Goal: Task Accomplishment & Management: Use online tool/utility

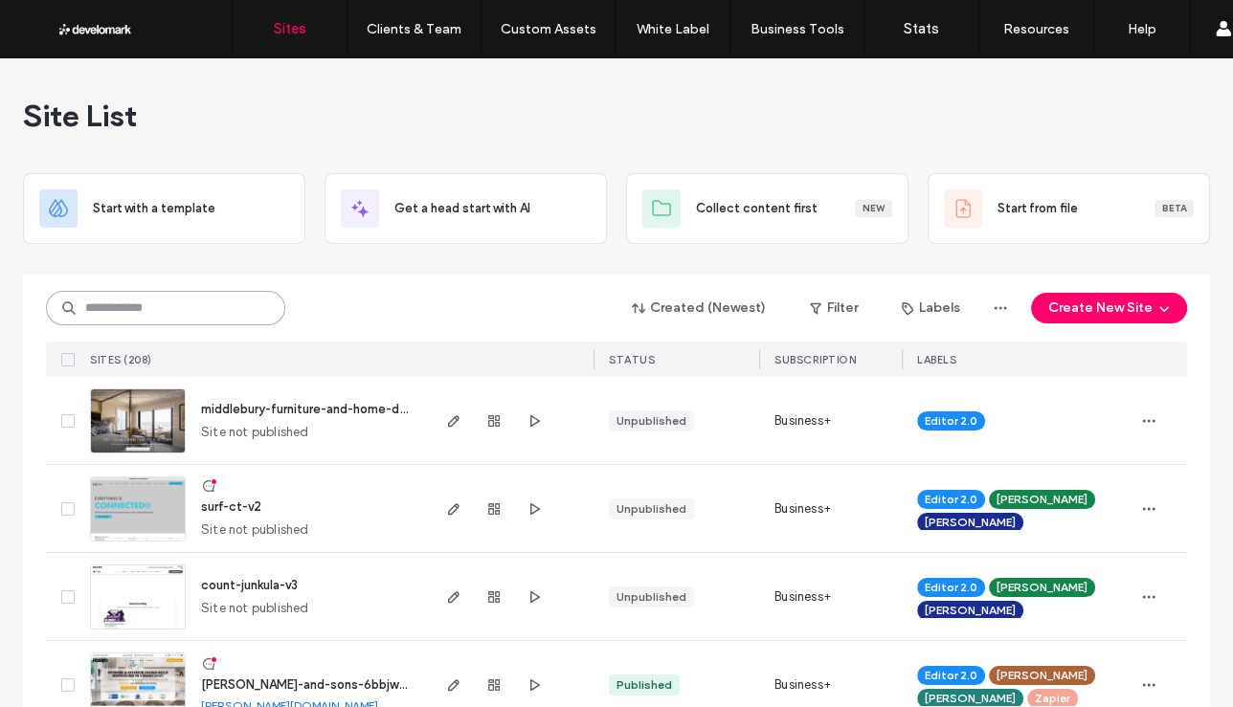
click at [203, 306] on input at bounding box center [165, 308] width 239 height 34
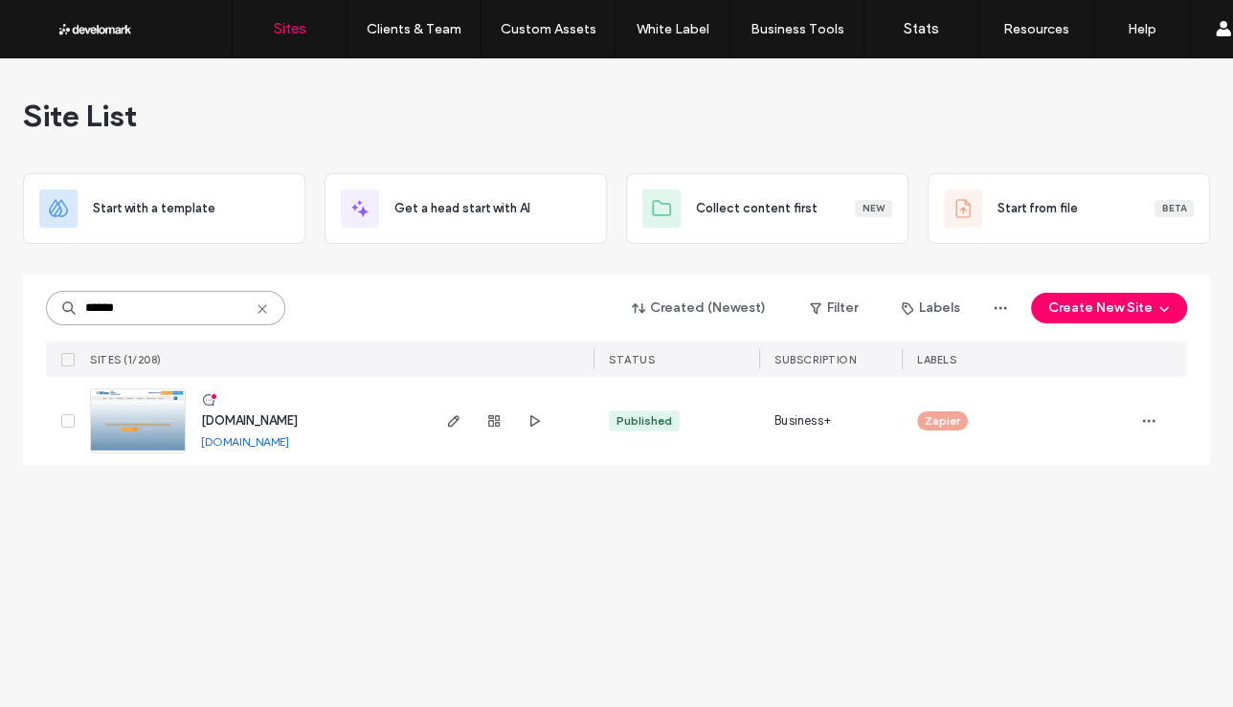
type input "******"
click at [255, 415] on span "[DOMAIN_NAME]" at bounding box center [249, 421] width 97 height 14
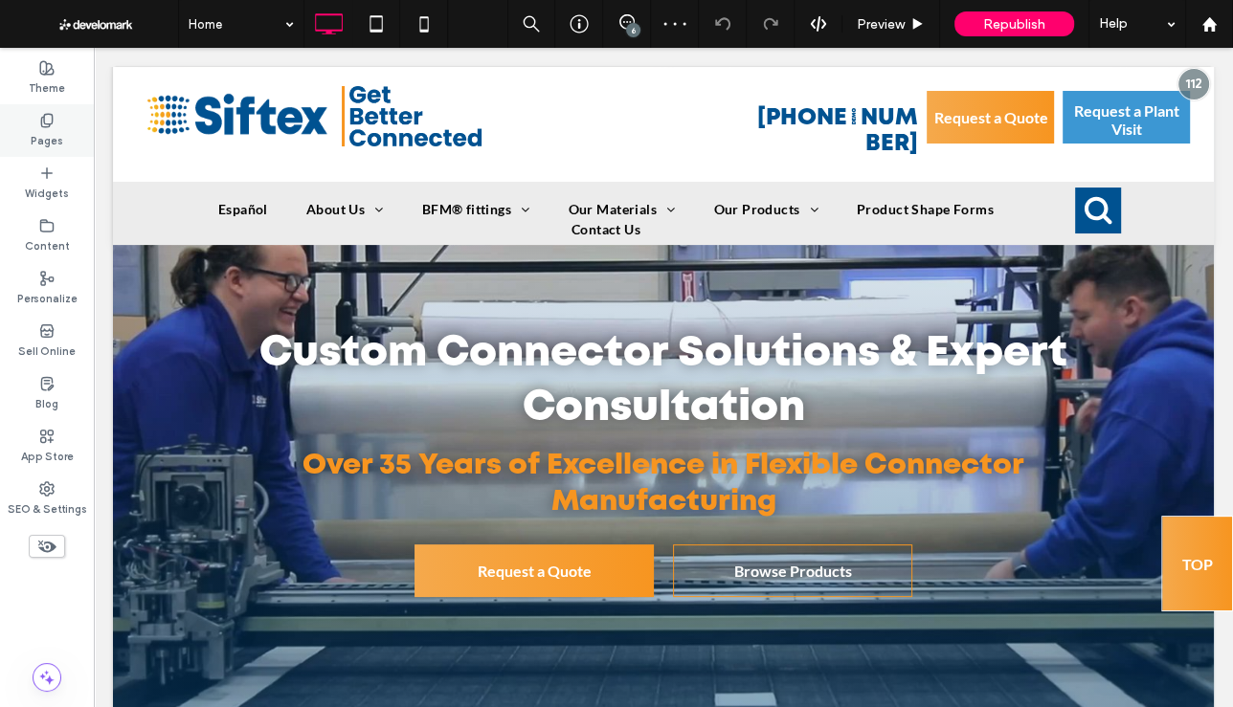
click at [39, 126] on icon at bounding box center [46, 120] width 15 height 15
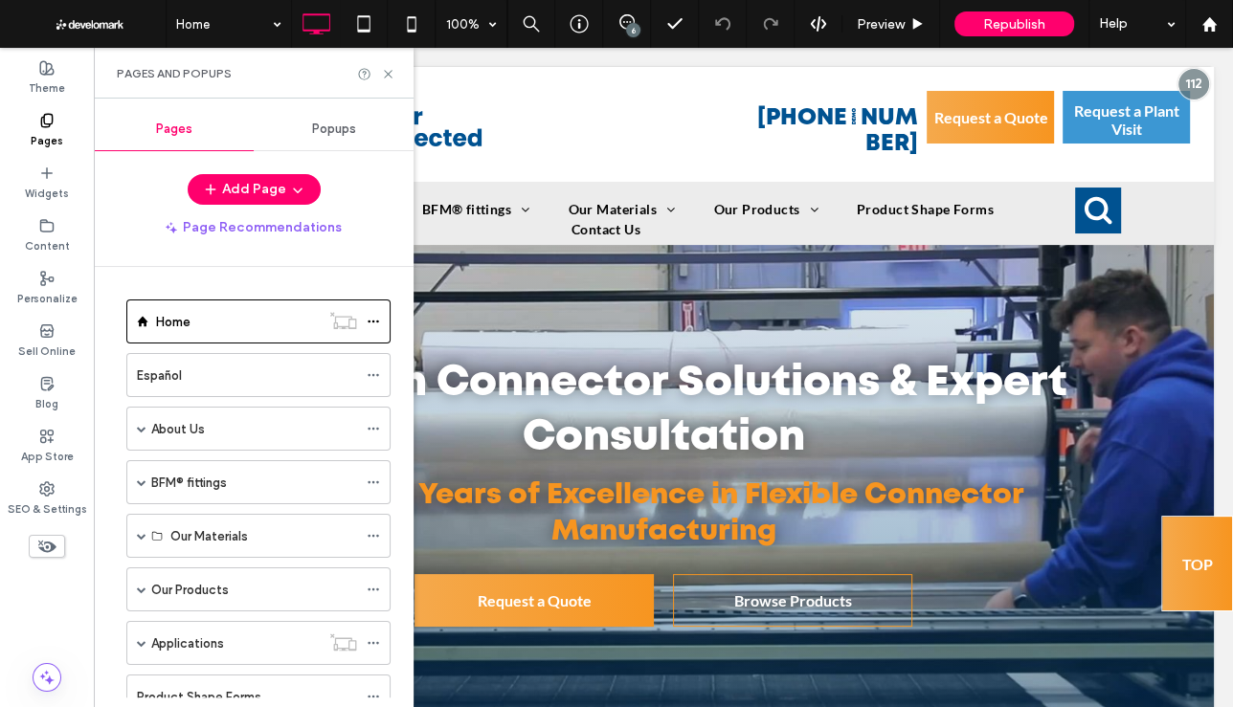
click at [321, 136] on div "Popups" at bounding box center [334, 129] width 160 height 42
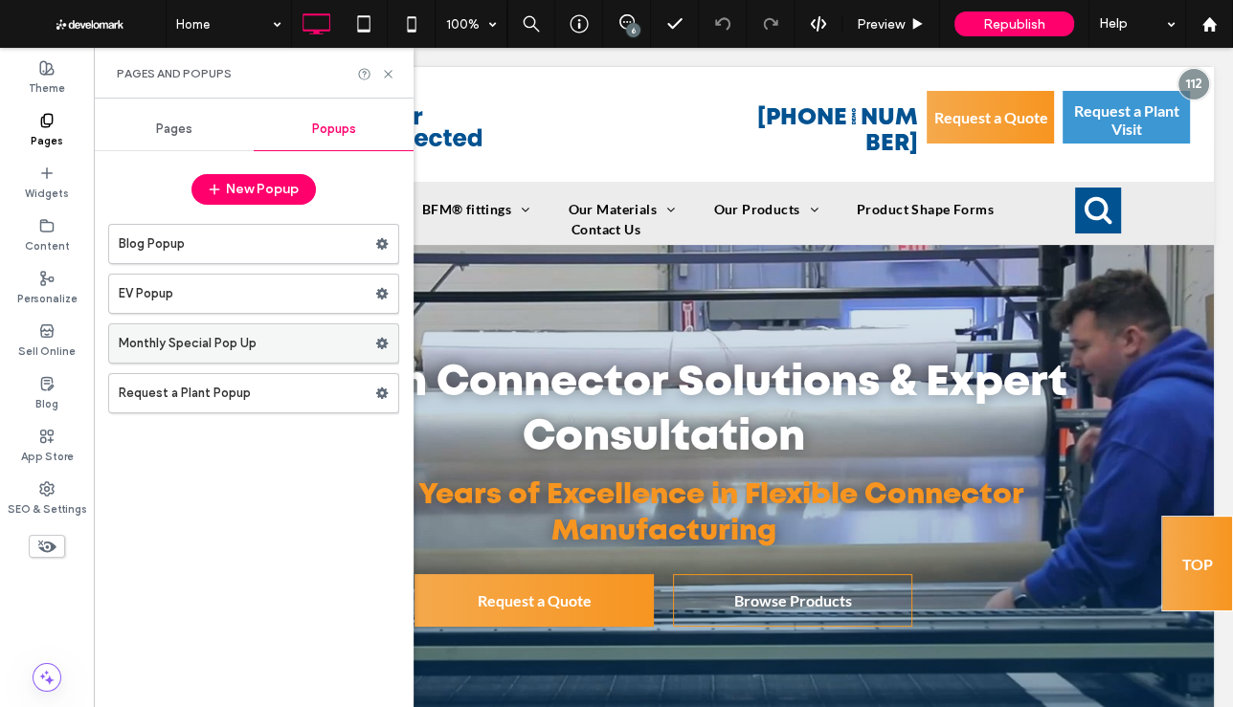
click at [292, 327] on label "Monthly Special Pop Up" at bounding box center [247, 344] width 257 height 38
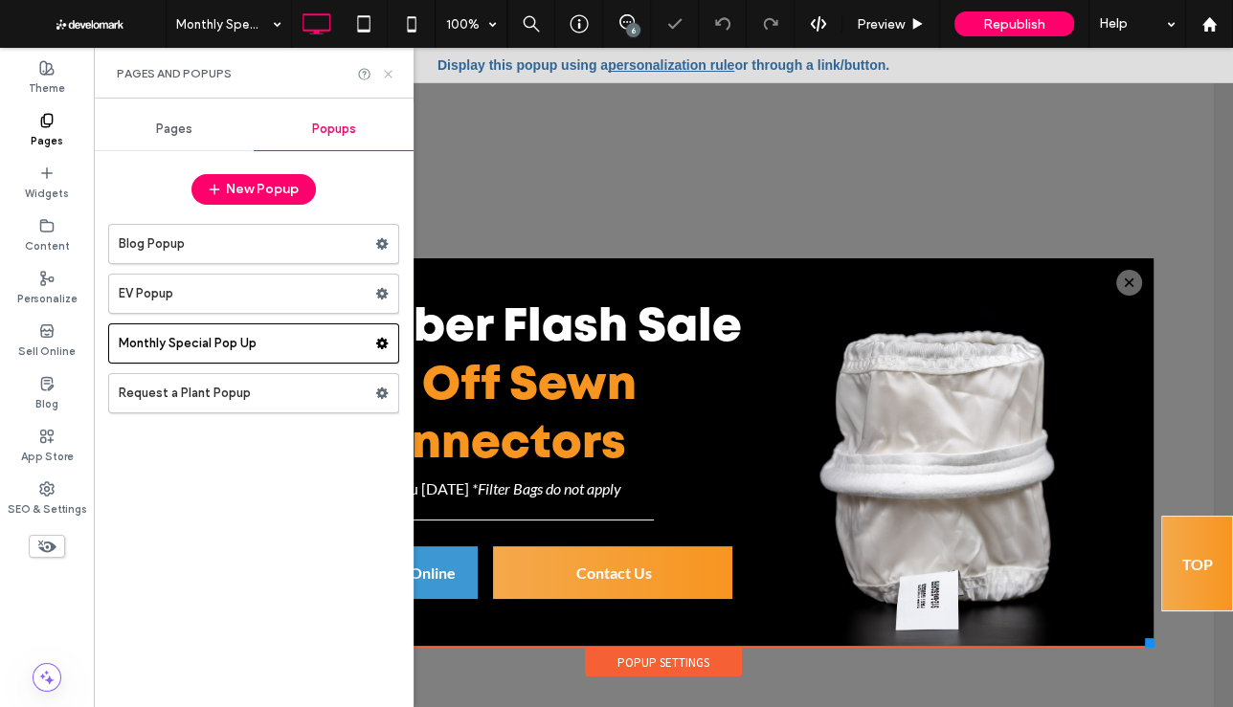
click at [388, 72] on icon at bounding box center [388, 74] width 14 height 14
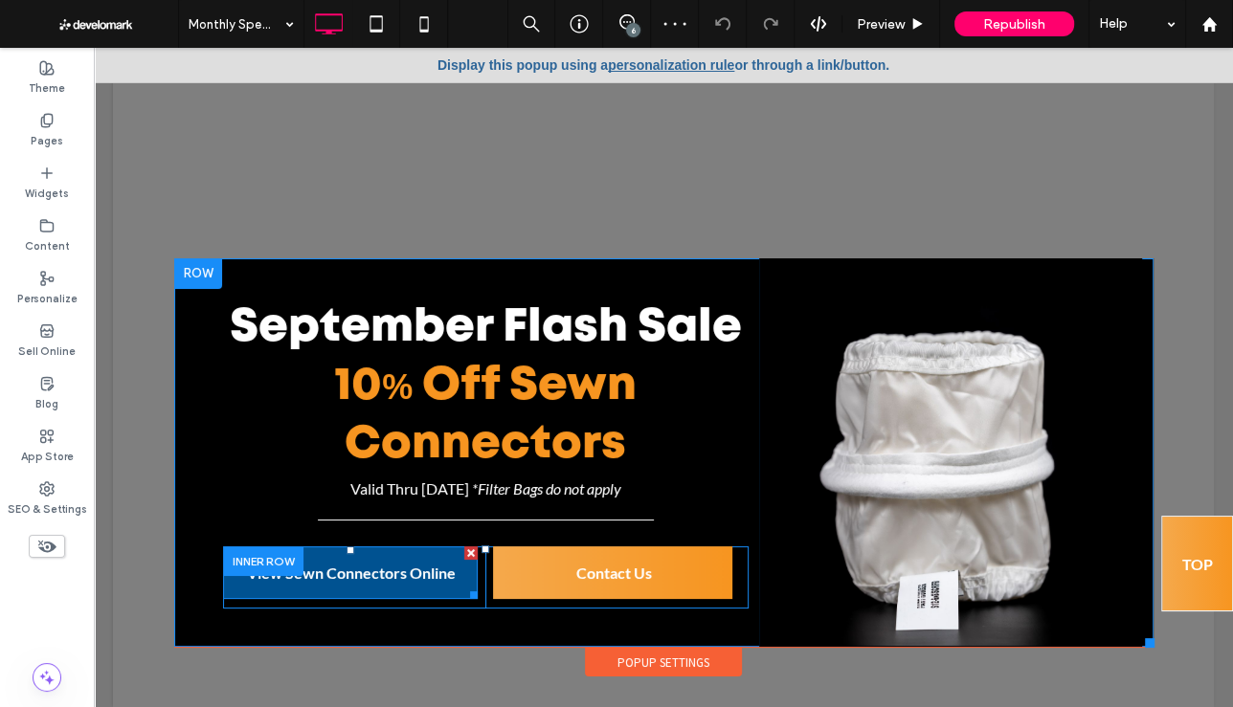
click at [346, 574] on span "View Sewn Connectors Online" at bounding box center [351, 572] width 209 height 37
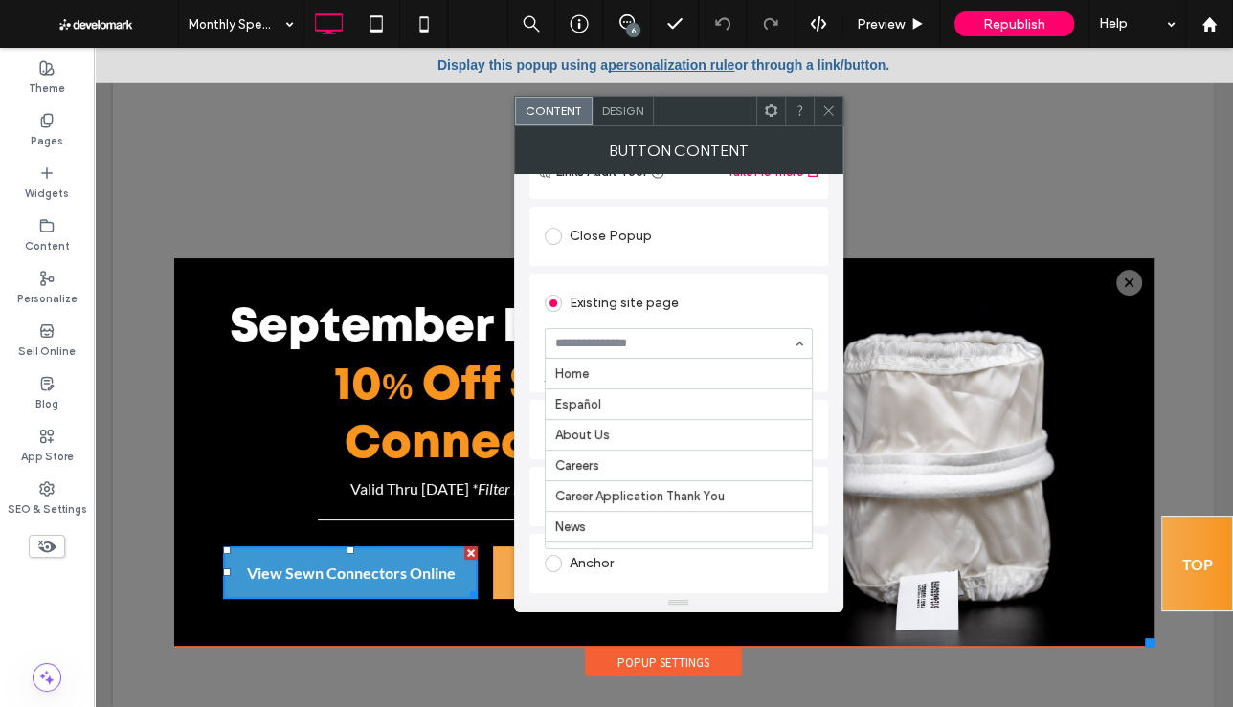
scroll to position [2826, 0]
click at [828, 110] on use at bounding box center [828, 111] width 10 height 10
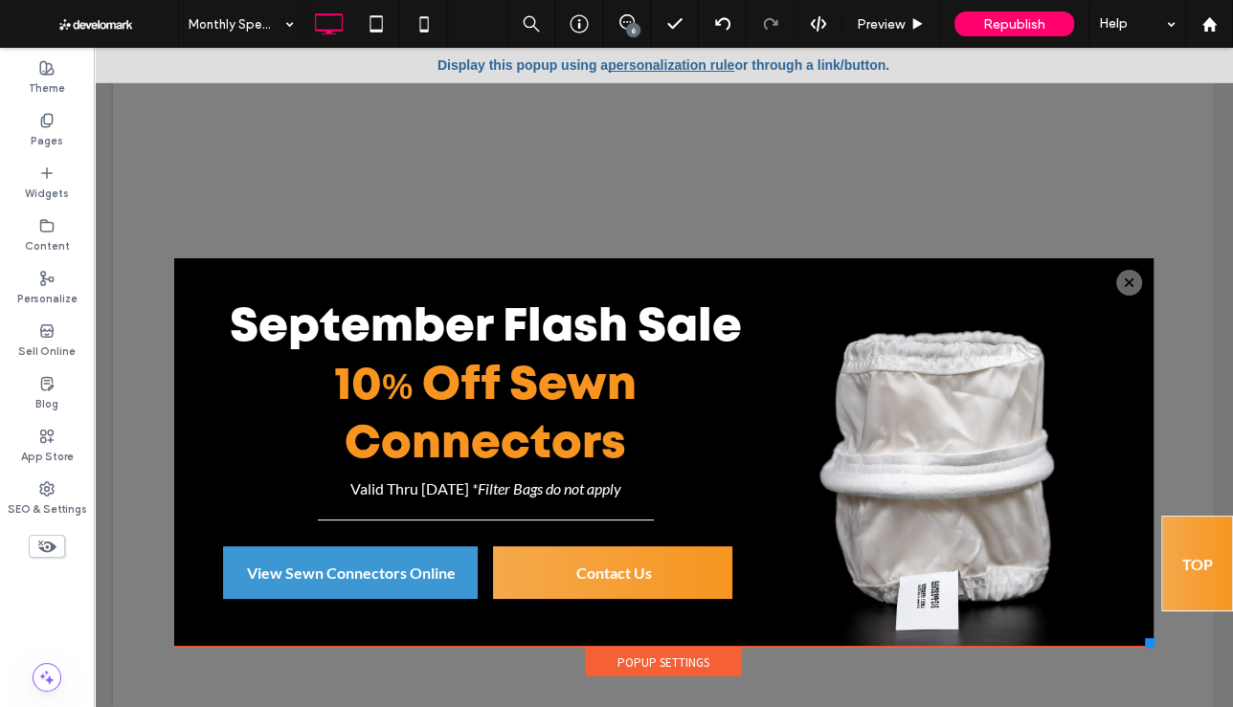
scroll to position [19, 0]
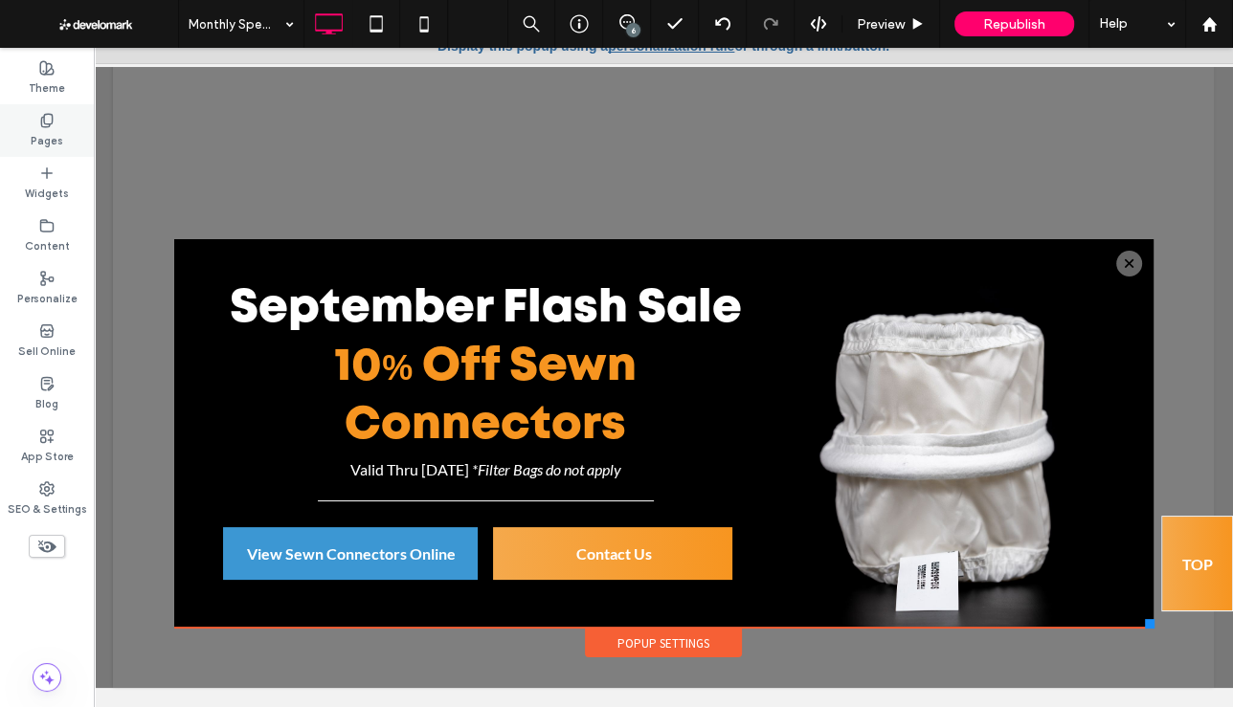
click at [59, 132] on label "Pages" at bounding box center [47, 138] width 33 height 21
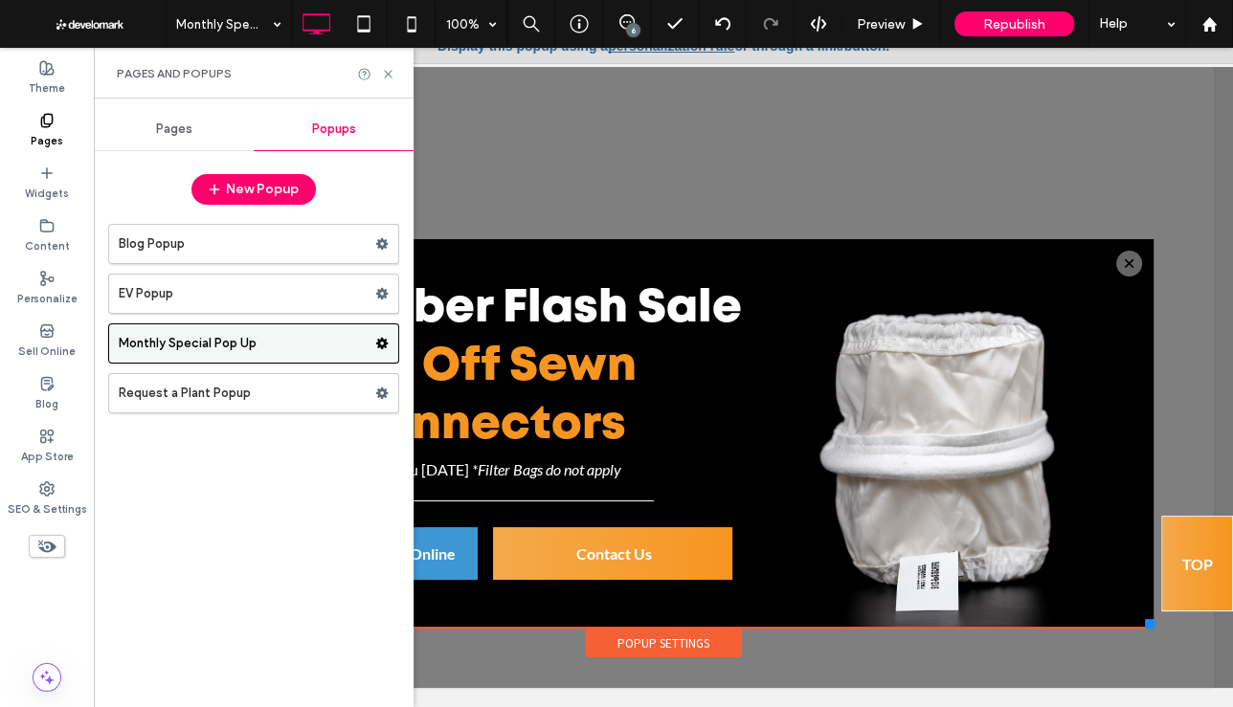
click at [383, 338] on use at bounding box center [382, 343] width 12 height 11
click at [381, 191] on div "New Popup" at bounding box center [254, 194] width 320 height 40
click at [142, 131] on div "Pages" at bounding box center [174, 129] width 160 height 42
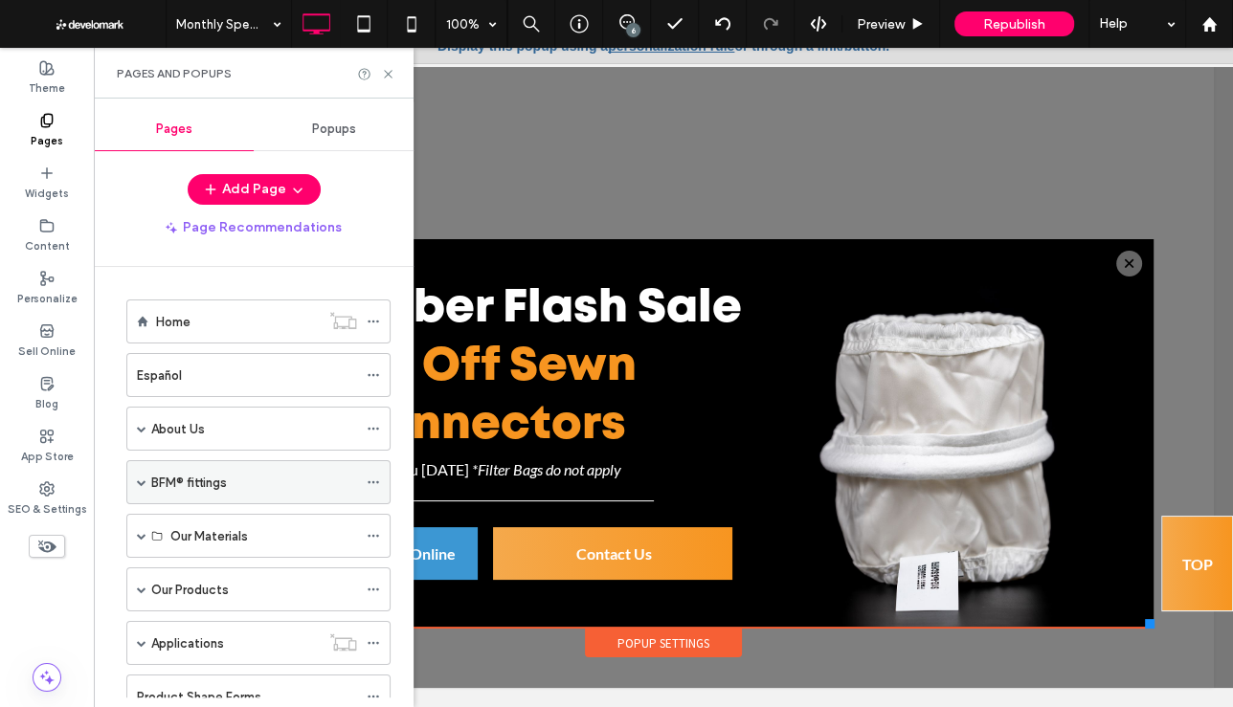
scroll to position [430, 0]
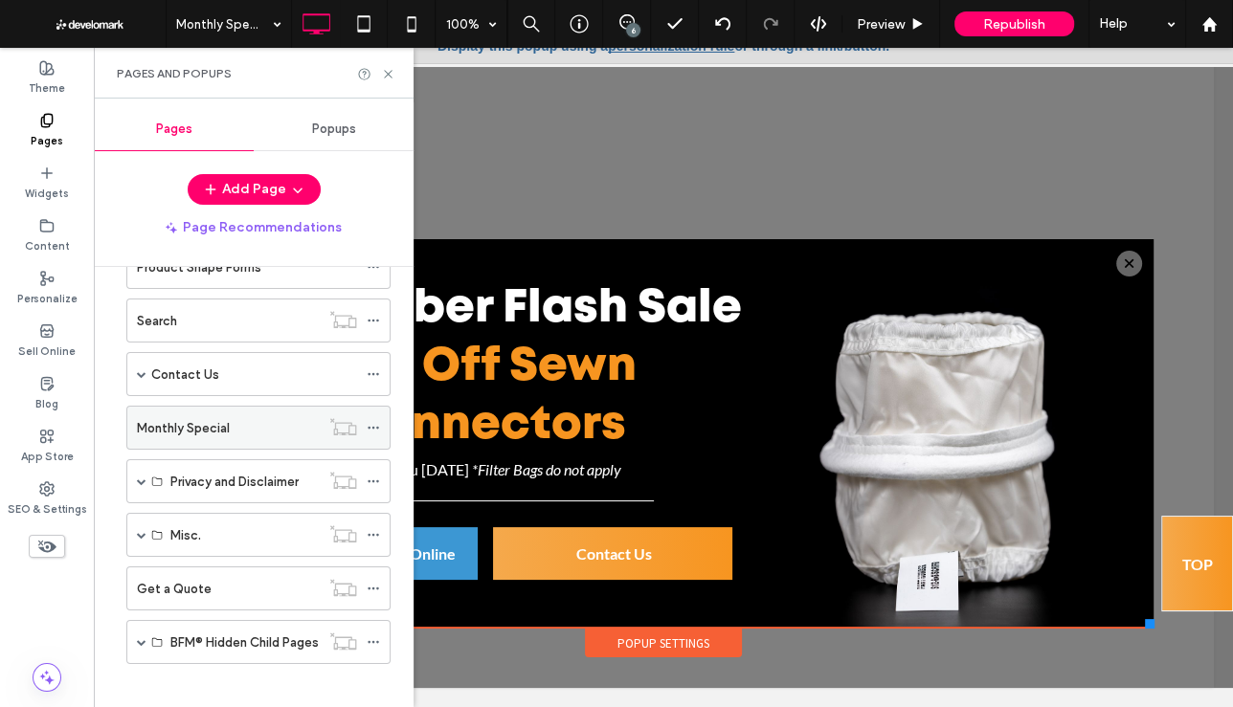
click at [185, 413] on label "Monthly Special" at bounding box center [183, 429] width 93 height 34
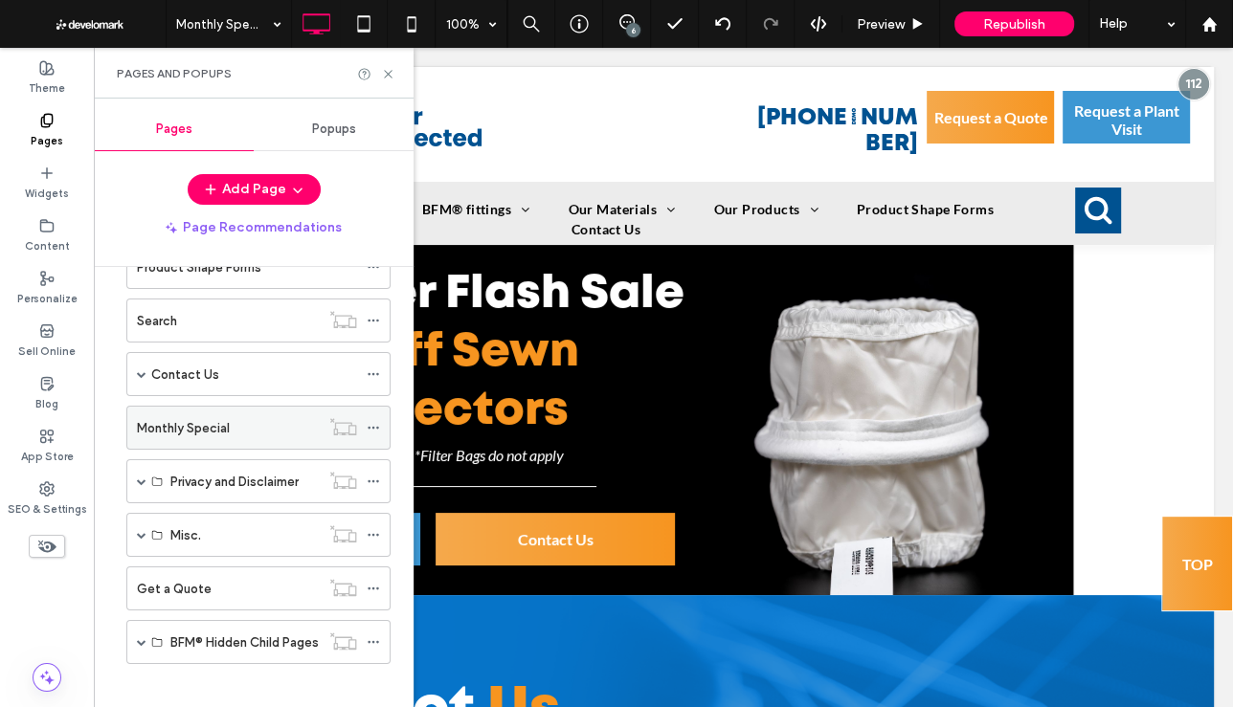
scroll to position [0, 0]
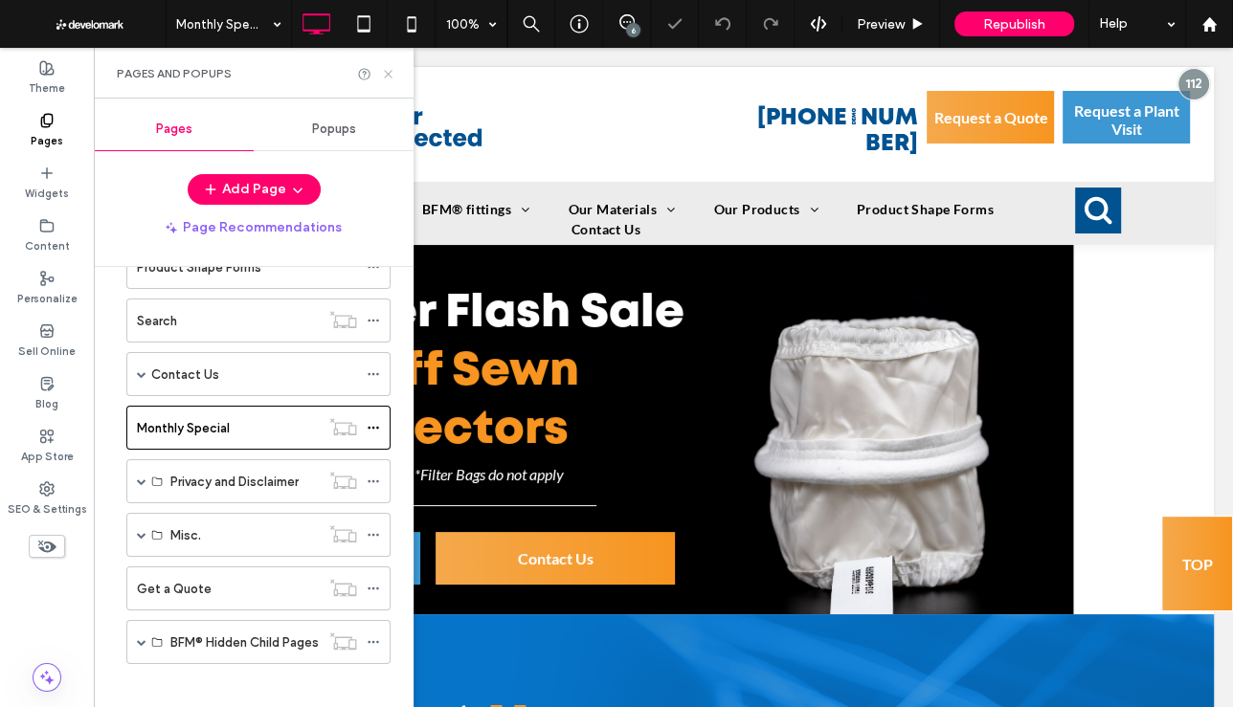
click at [388, 71] on icon at bounding box center [388, 74] width 14 height 14
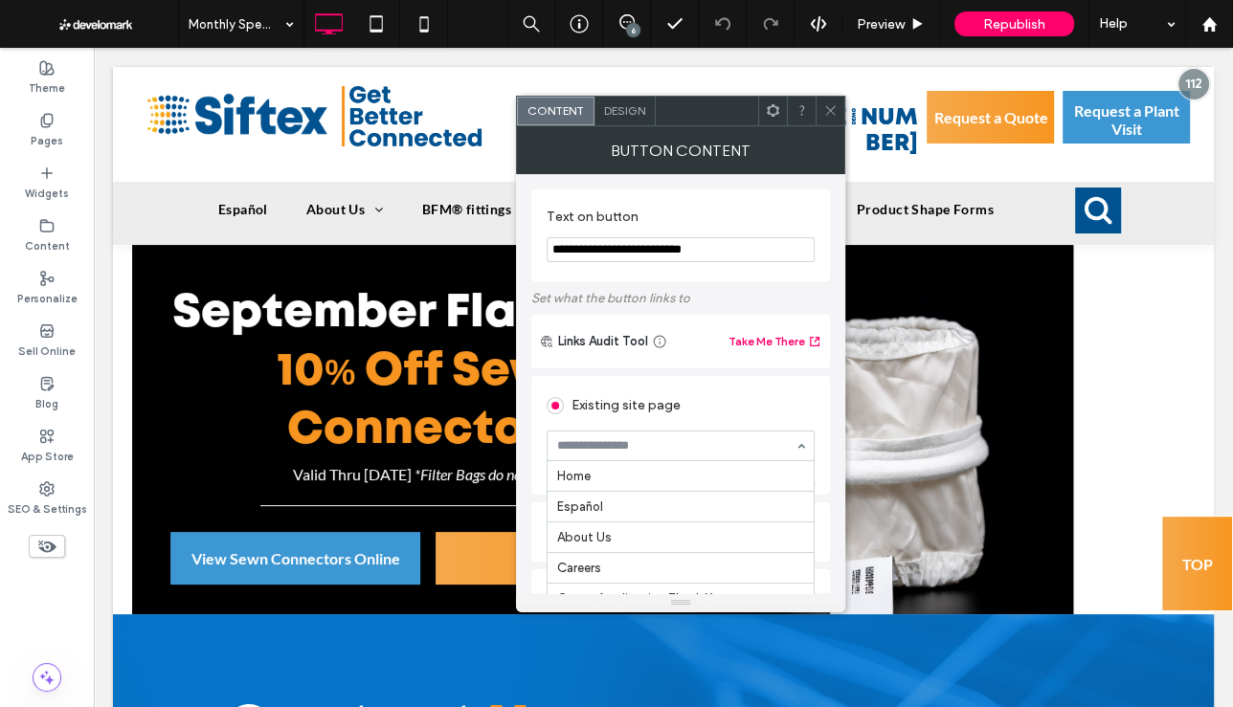
scroll to position [2826, 0]
click at [834, 113] on icon at bounding box center [830, 110] width 14 height 14
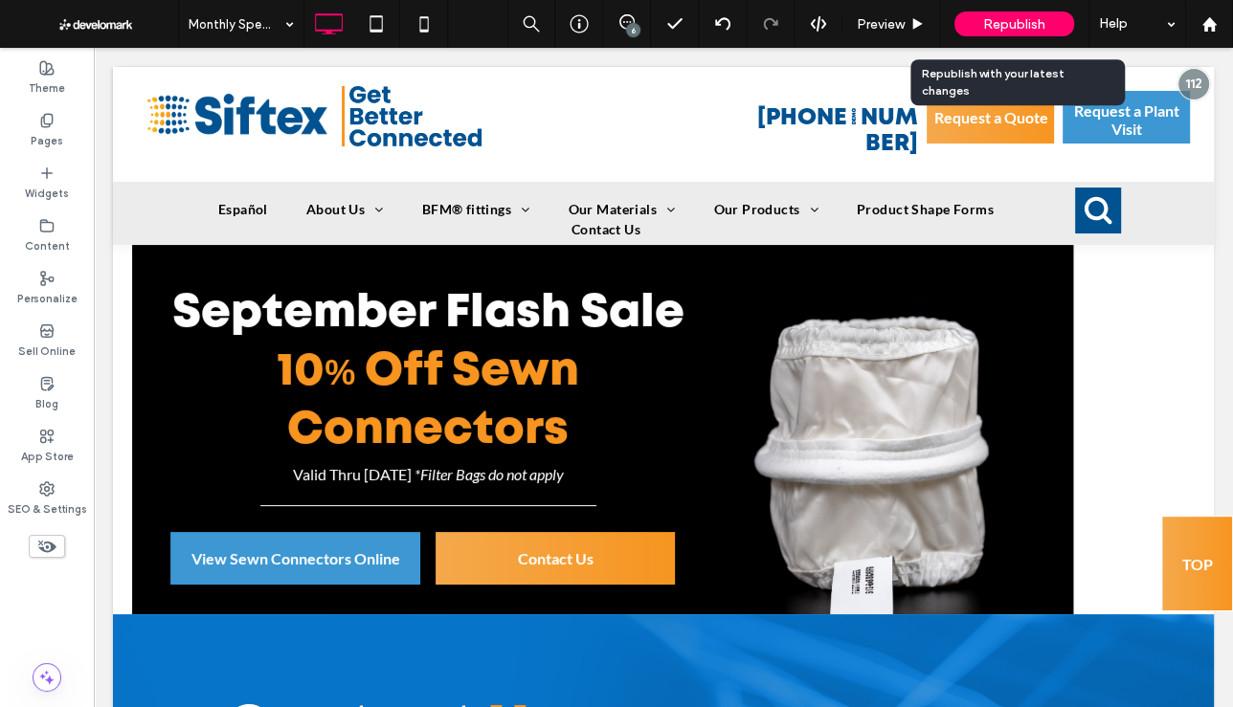
click at [1010, 16] on span "Republish" at bounding box center [1014, 24] width 62 height 16
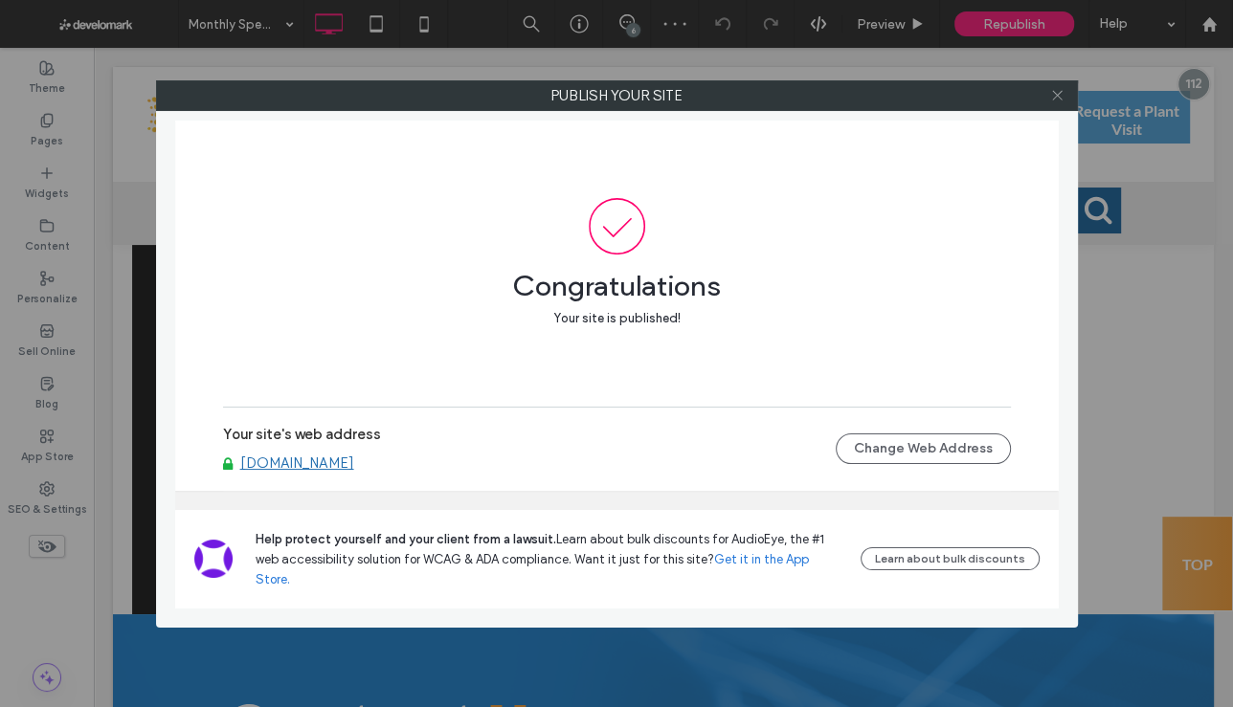
click at [1056, 93] on use at bounding box center [1057, 96] width 10 height 10
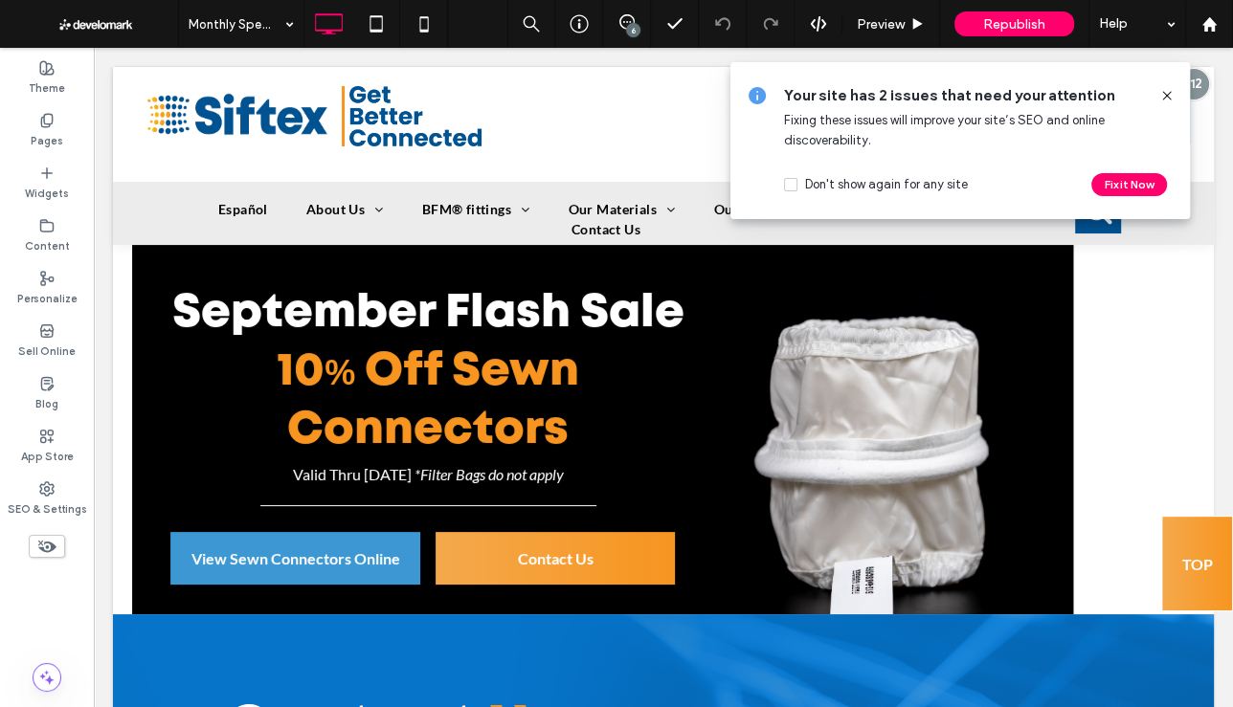
click at [1164, 95] on icon at bounding box center [1166, 95] width 15 height 15
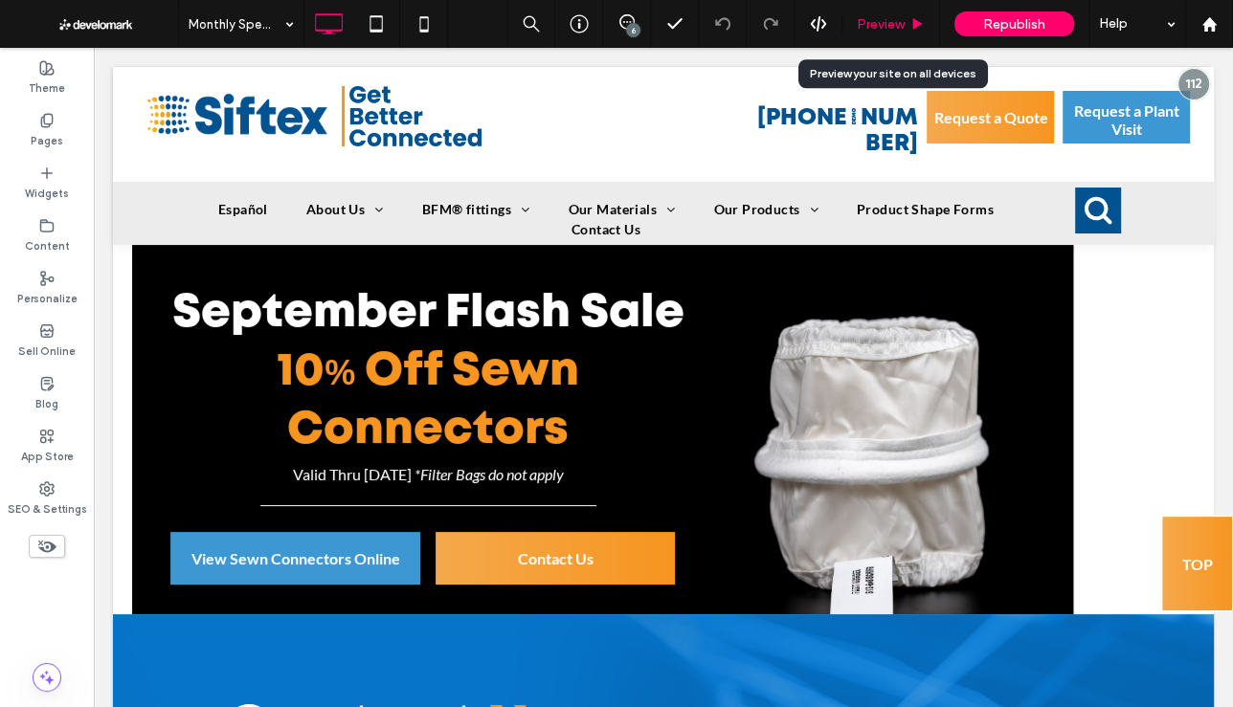
click at [886, 28] on span "Preview" at bounding box center [881, 24] width 48 height 16
